Goal: Task Accomplishment & Management: Use online tool/utility

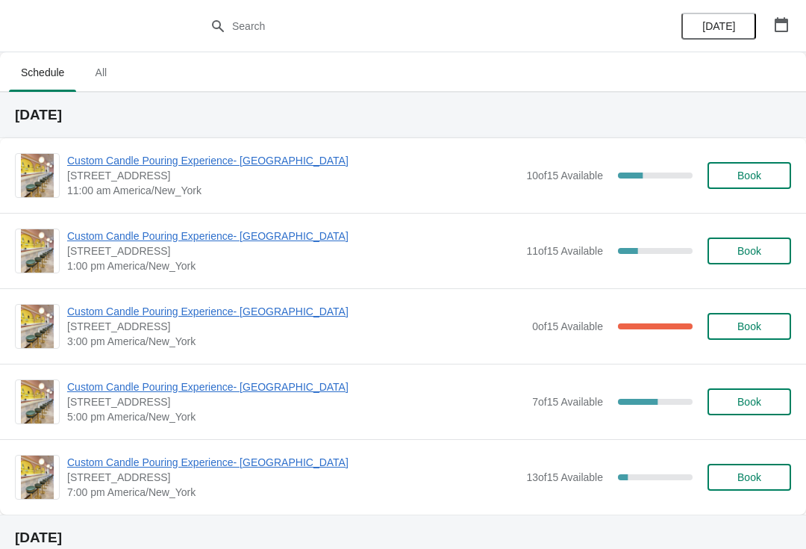
click at [115, 305] on span "Custom Candle Pouring Experience- [GEOGRAPHIC_DATA]" at bounding box center [296, 311] width 458 height 15
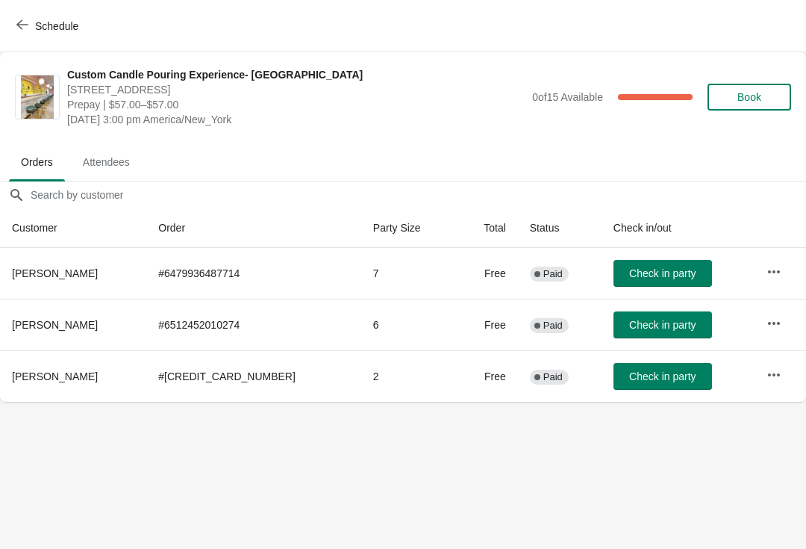
click at [29, 26] on span "Schedule" at bounding box center [48, 26] width 59 height 14
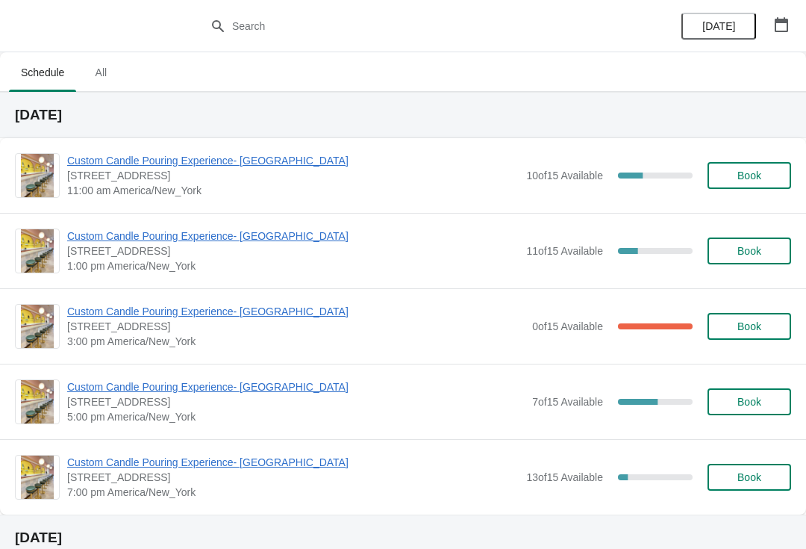
click at [211, 166] on span "Custom Candle Pouring Experience- [GEOGRAPHIC_DATA]" at bounding box center [293, 160] width 452 height 15
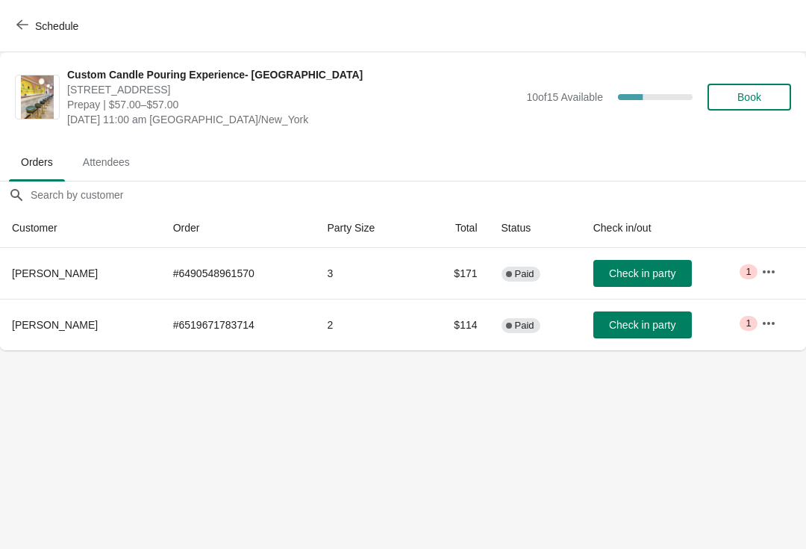
click at [658, 274] on span "Check in party" at bounding box center [642, 273] width 66 height 12
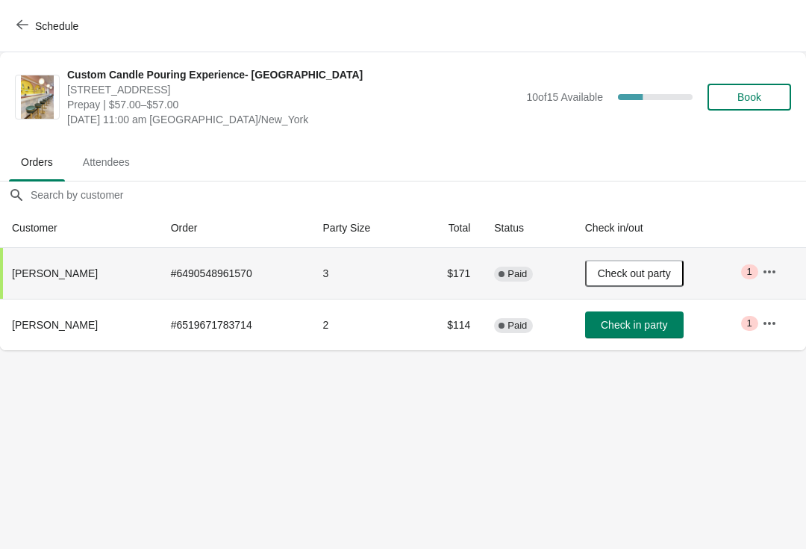
click at [774, 328] on icon "button" at bounding box center [769, 323] width 15 height 15
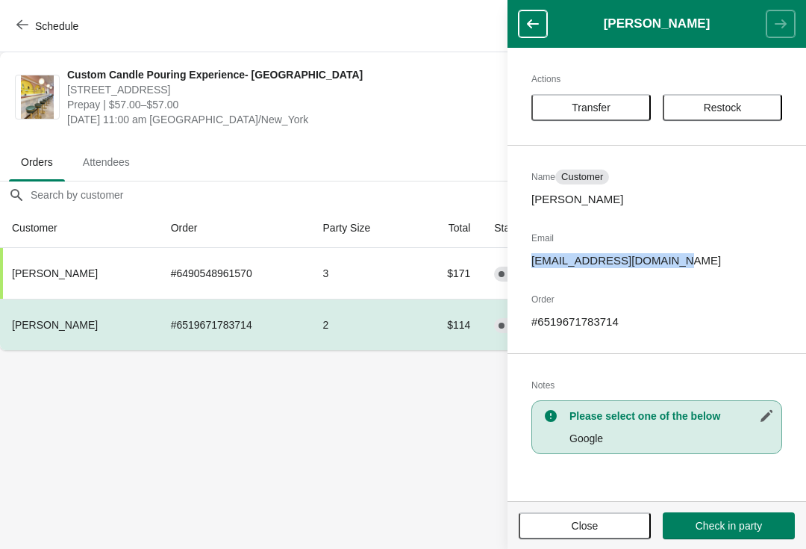
copy p "[EMAIL_ADDRESS][DOMAIN_NAME]"
click at [601, 526] on span "Close" at bounding box center [584, 526] width 105 height 12
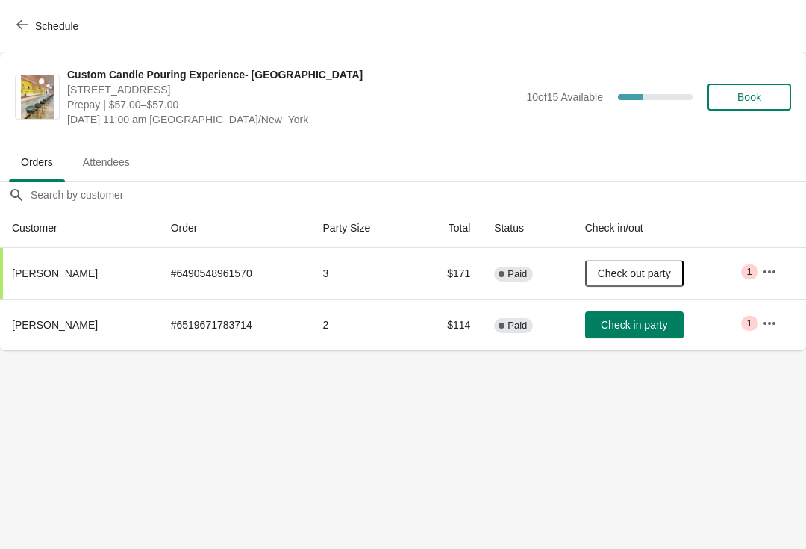
click at [25, 32] on span "button" at bounding box center [22, 26] width 12 height 14
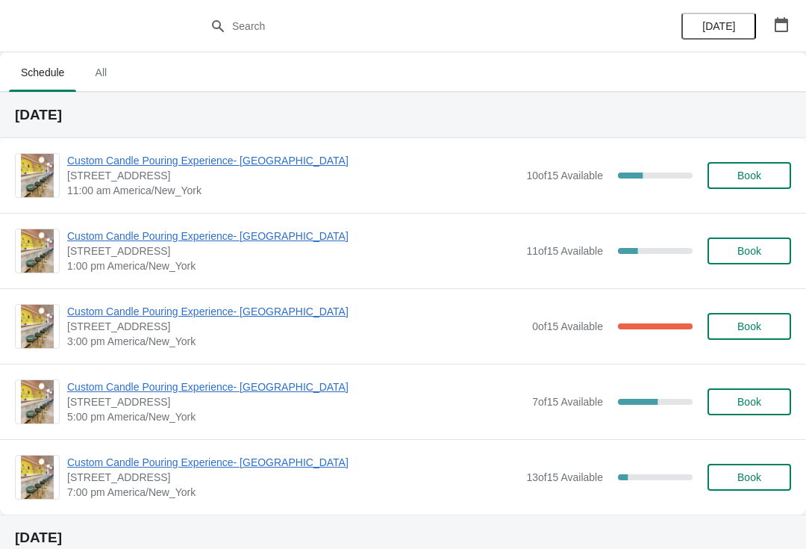
click at [246, 235] on span "Custom Candle Pouring Experience- [GEOGRAPHIC_DATA]" at bounding box center [293, 235] width 452 height 15
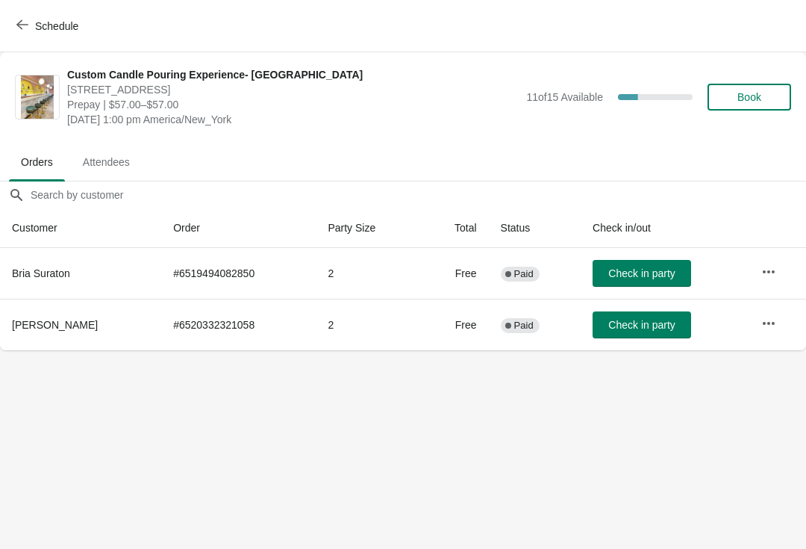
click at [33, 14] on button "Schedule" at bounding box center [48, 26] width 83 height 27
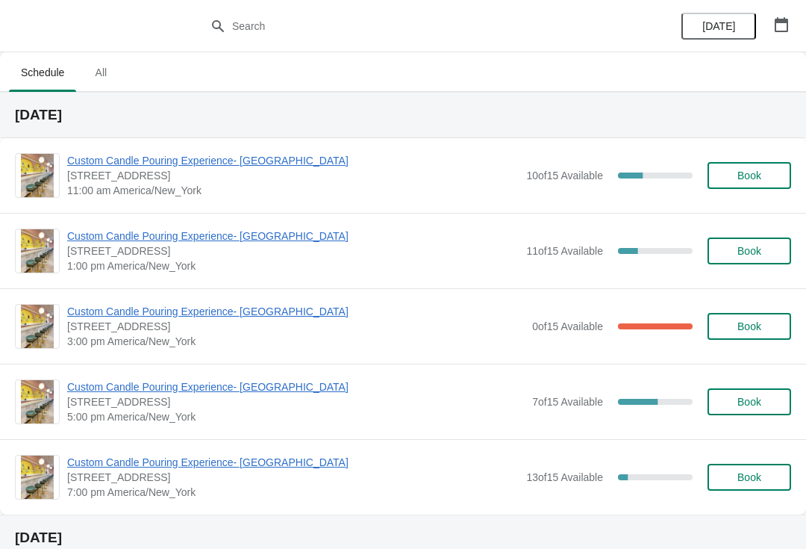
click at [221, 155] on span "Custom Candle Pouring Experience- [GEOGRAPHIC_DATA]" at bounding box center [293, 160] width 452 height 15
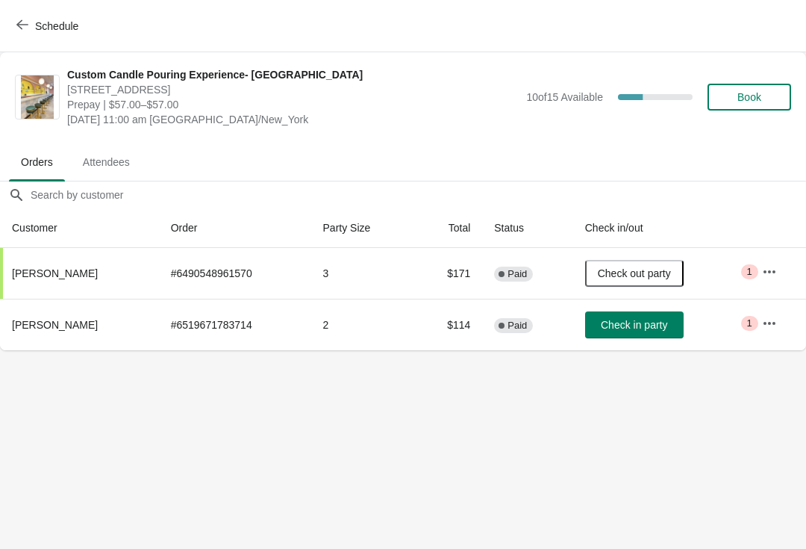
click at [658, 328] on span "Check in party" at bounding box center [634, 325] width 66 height 12
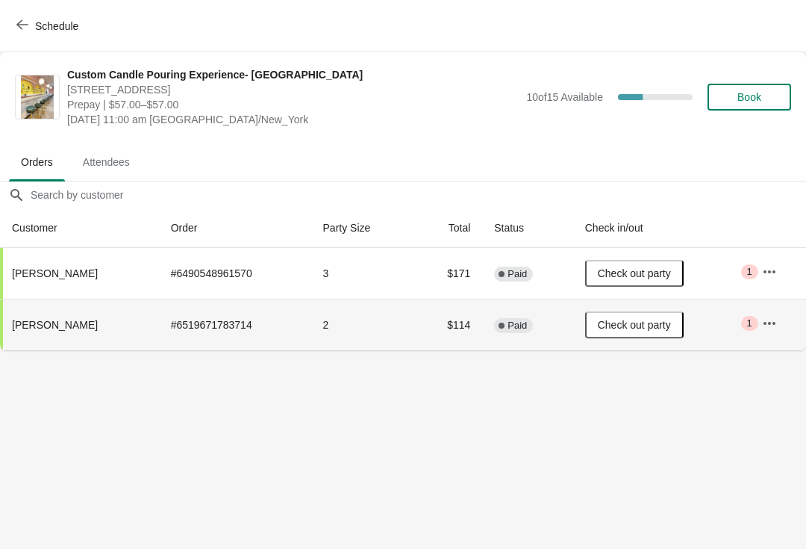
click at [13, 25] on button "Schedule" at bounding box center [48, 26] width 83 height 27
